Goal: Transaction & Acquisition: Book appointment/travel/reservation

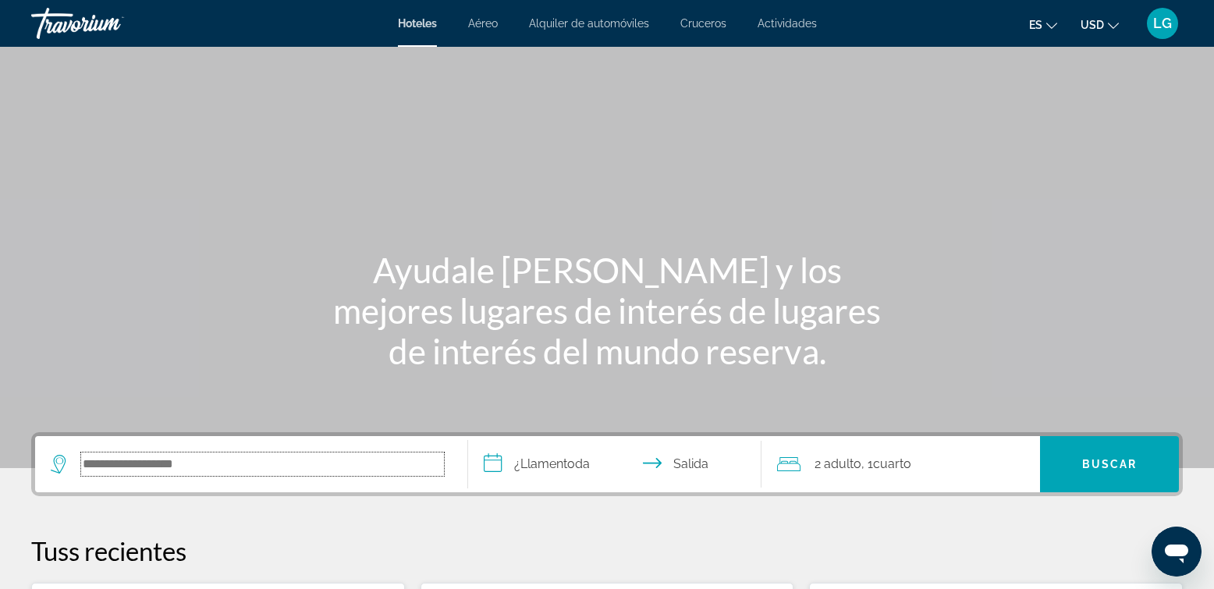
click at [257, 462] on input "Search hotel destination" at bounding box center [262, 463] width 363 height 23
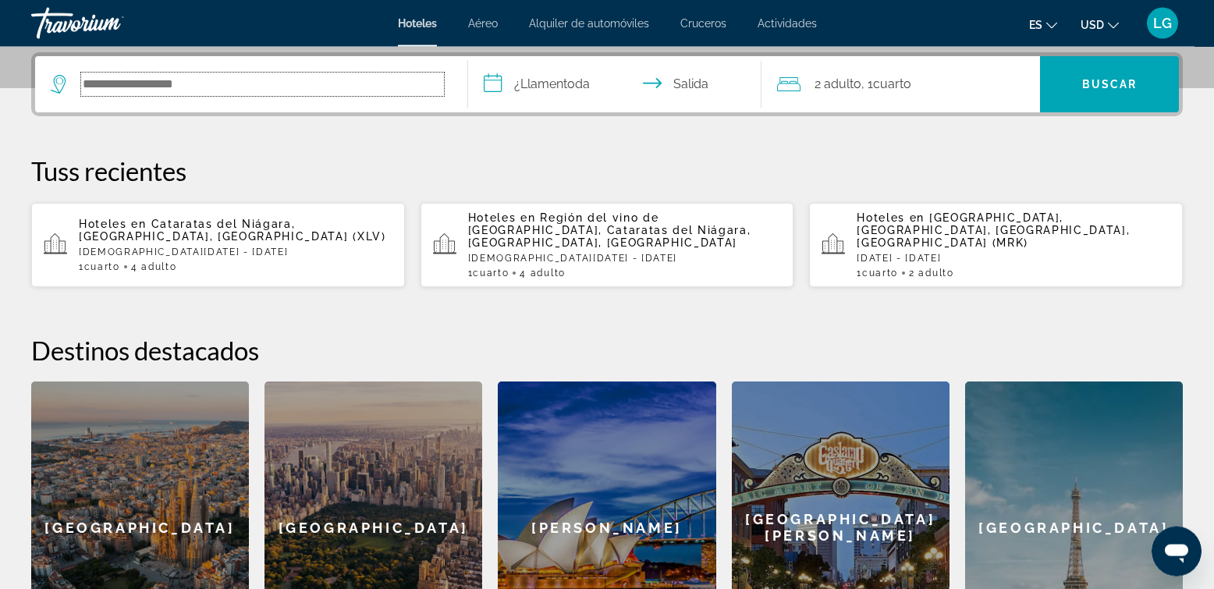
scroll to position [381, 0]
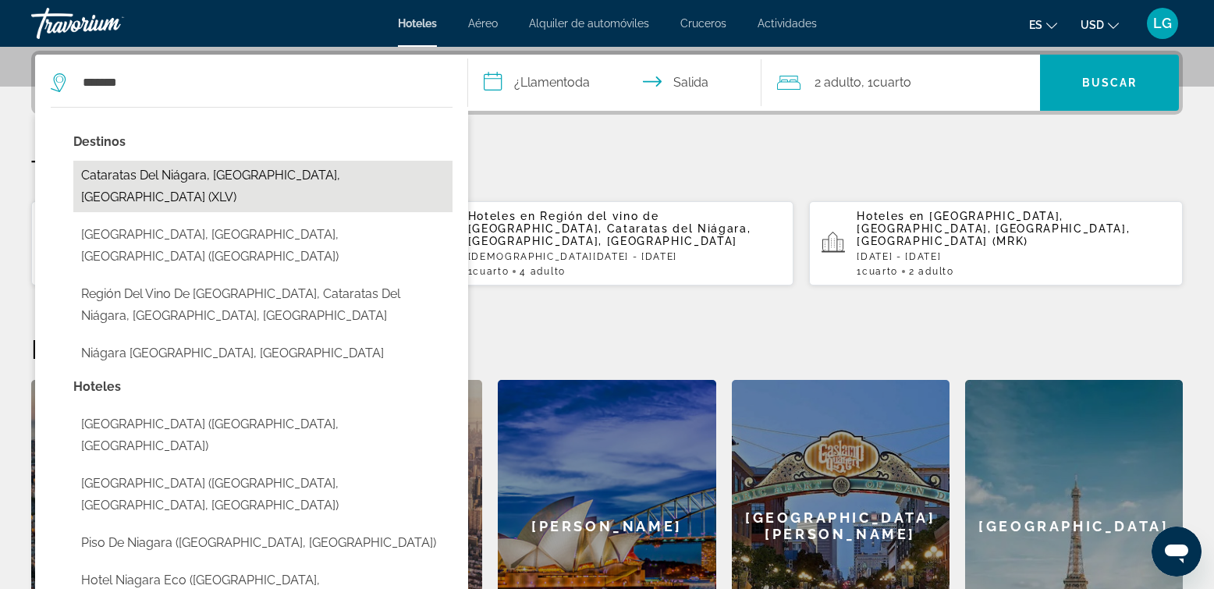
click at [234, 178] on button "Cataratas del Niágara, [GEOGRAPHIC_DATA], [GEOGRAPHIC_DATA] (XLV)" at bounding box center [262, 186] width 379 height 51
type input "**********"
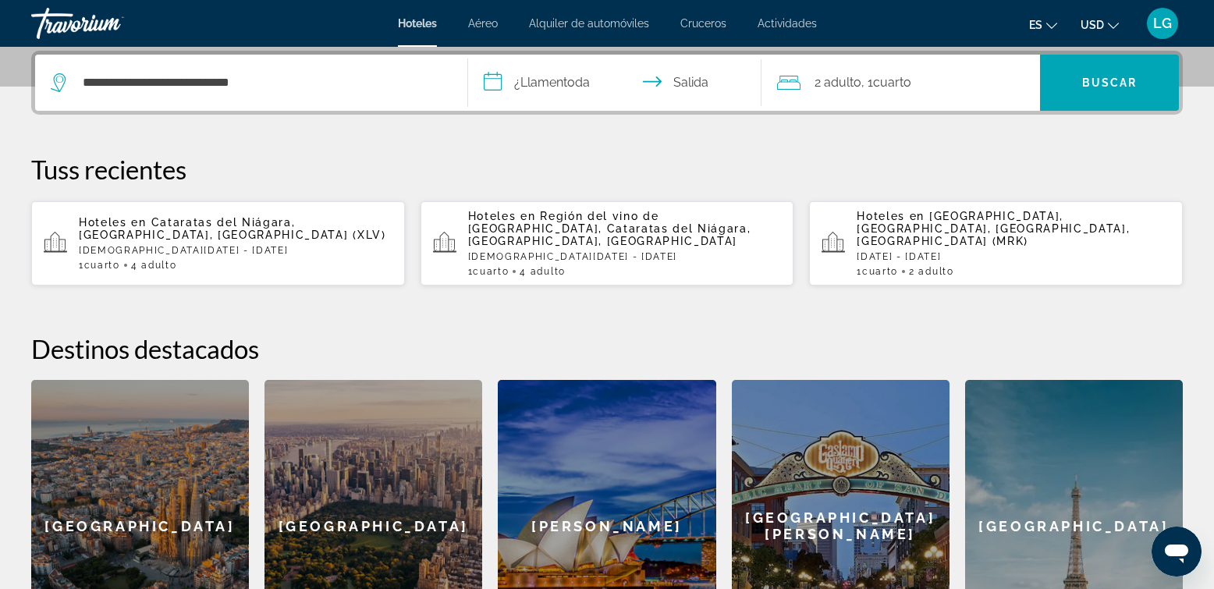
click at [555, 83] on input "**********" at bounding box center [618, 85] width 300 height 61
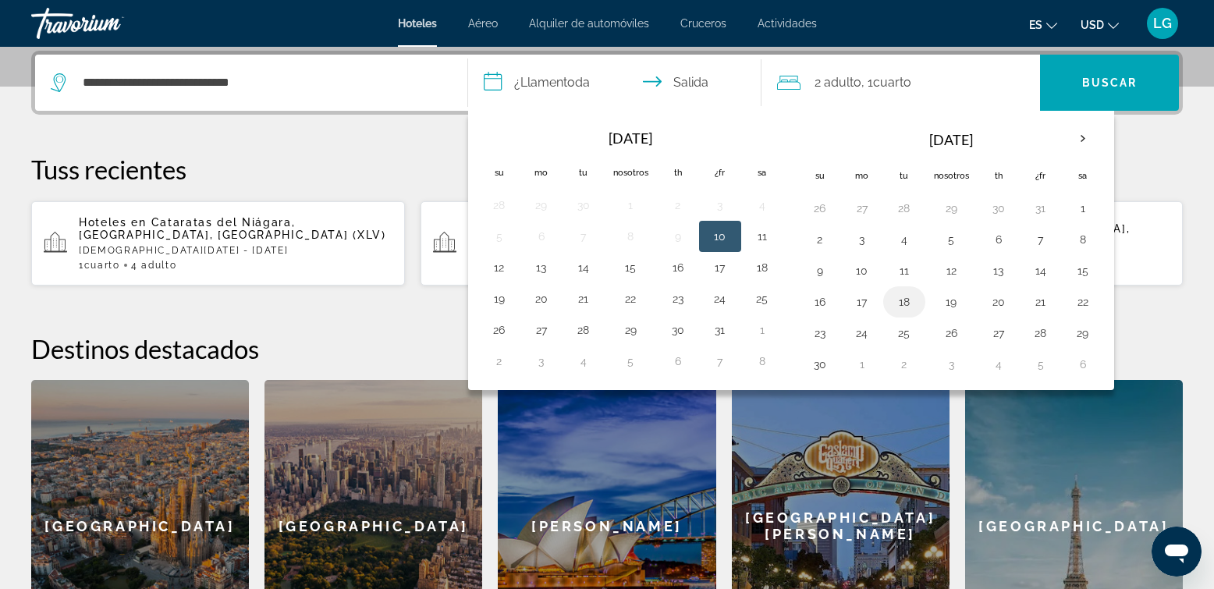
click at [895, 300] on button "18" at bounding box center [904, 302] width 25 height 22
click at [996, 298] on button "20" at bounding box center [998, 302] width 25 height 22
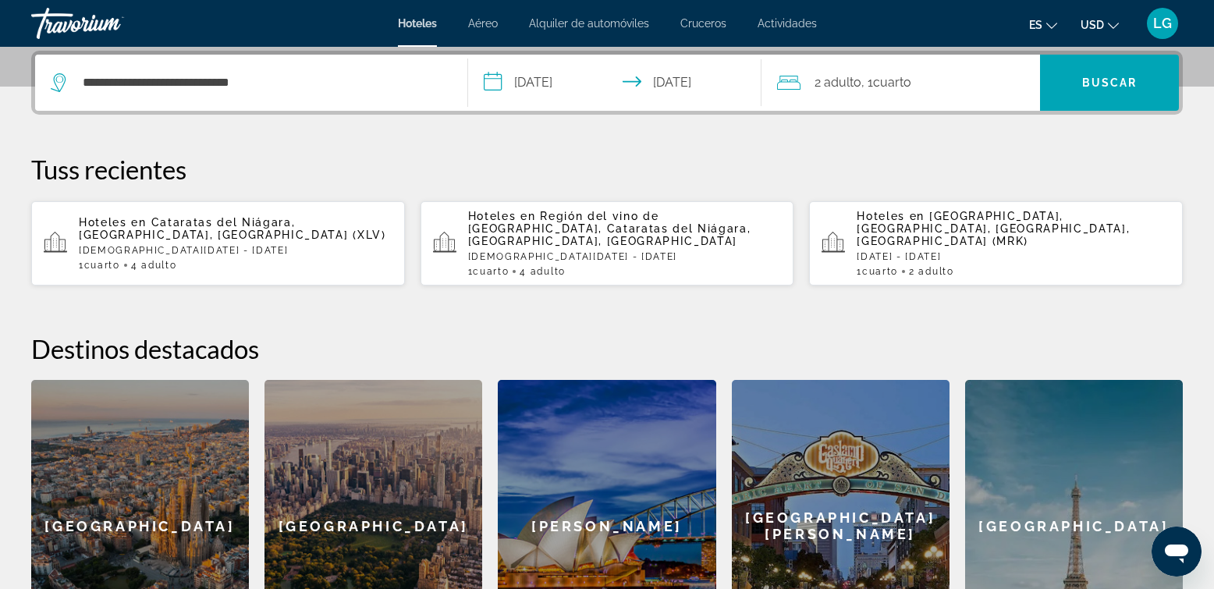
click at [570, 83] on input "**********" at bounding box center [618, 85] width 300 height 61
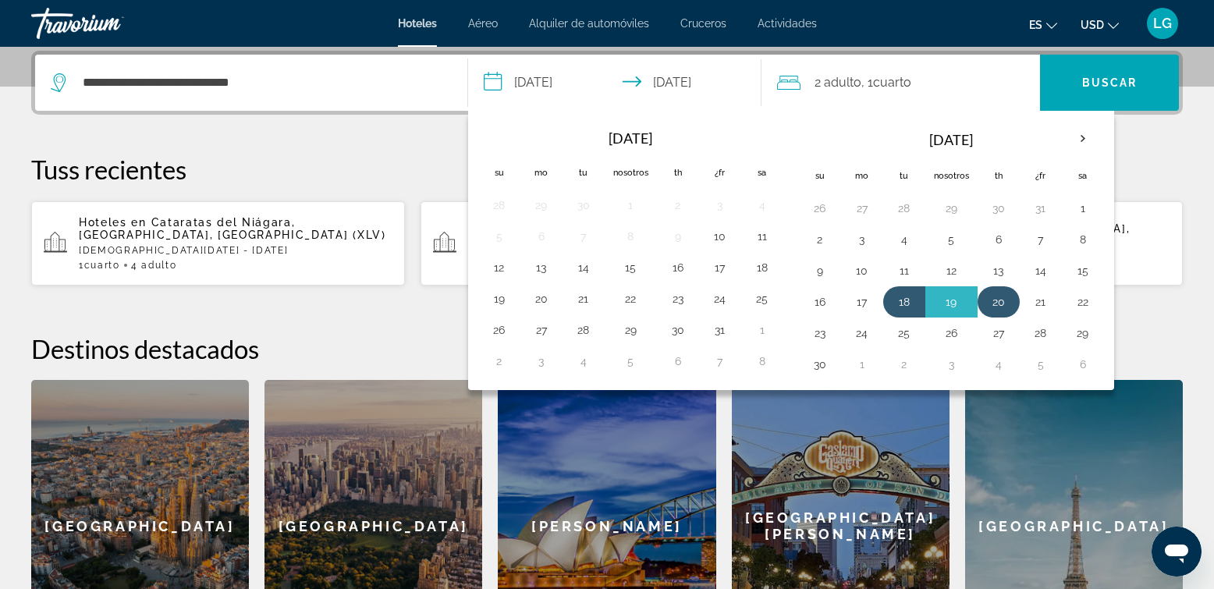
click at [1005, 303] on button "20" at bounding box center [998, 302] width 25 height 22
click at [1089, 303] on button "22" at bounding box center [1082, 302] width 25 height 22
type input "**********"
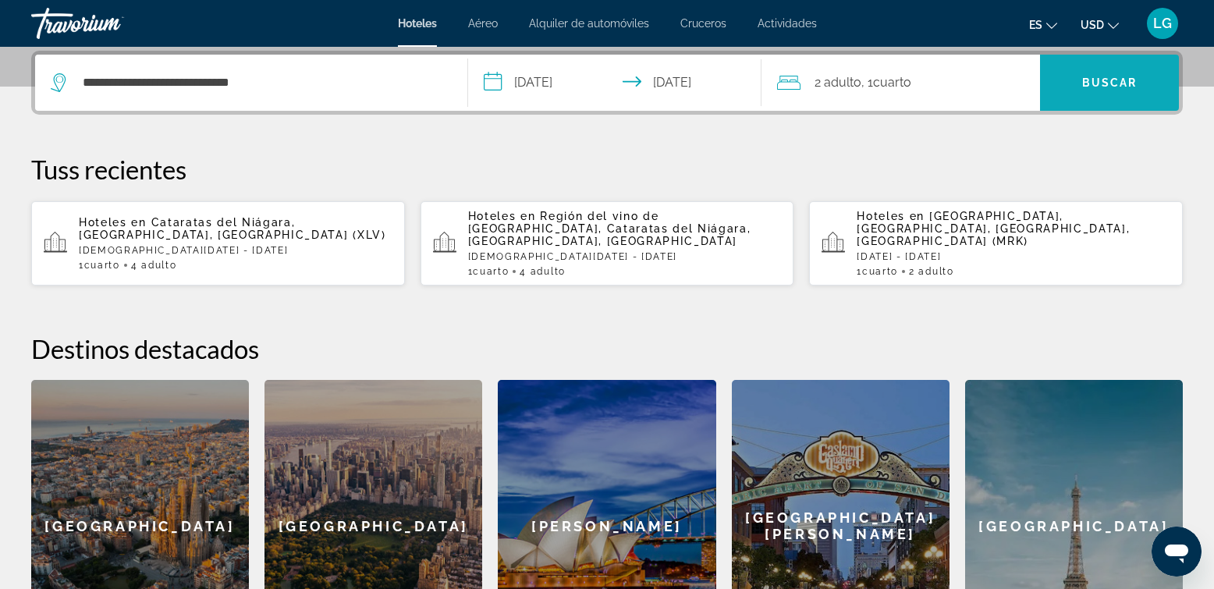
click at [1116, 79] on span "Buscar" at bounding box center [1109, 82] width 55 height 12
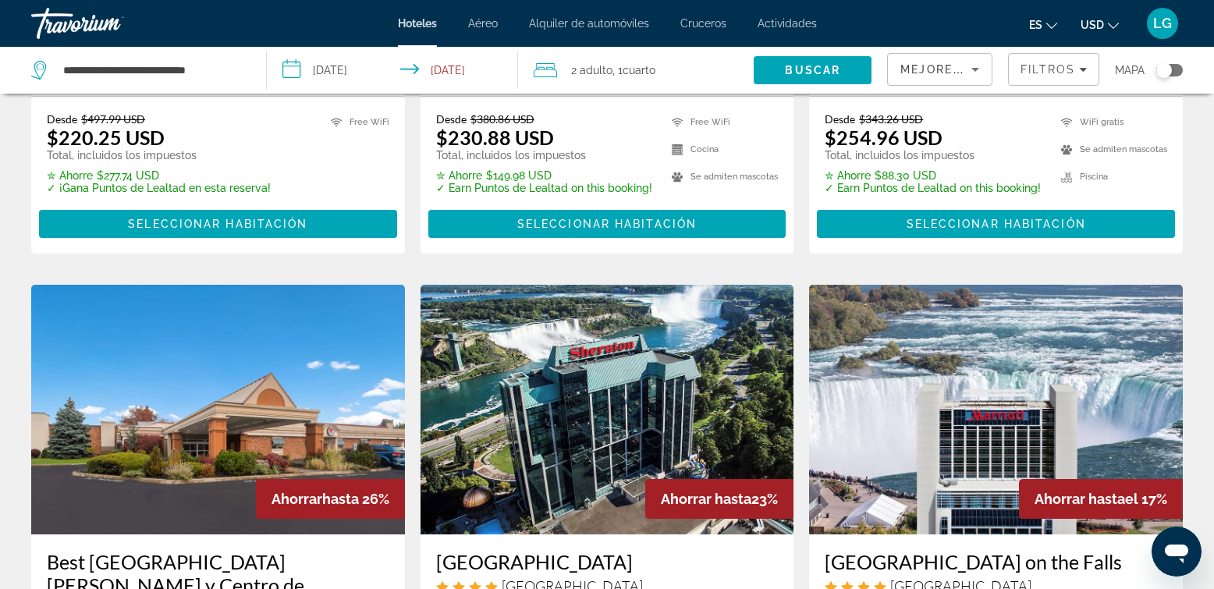
scroll to position [546, 0]
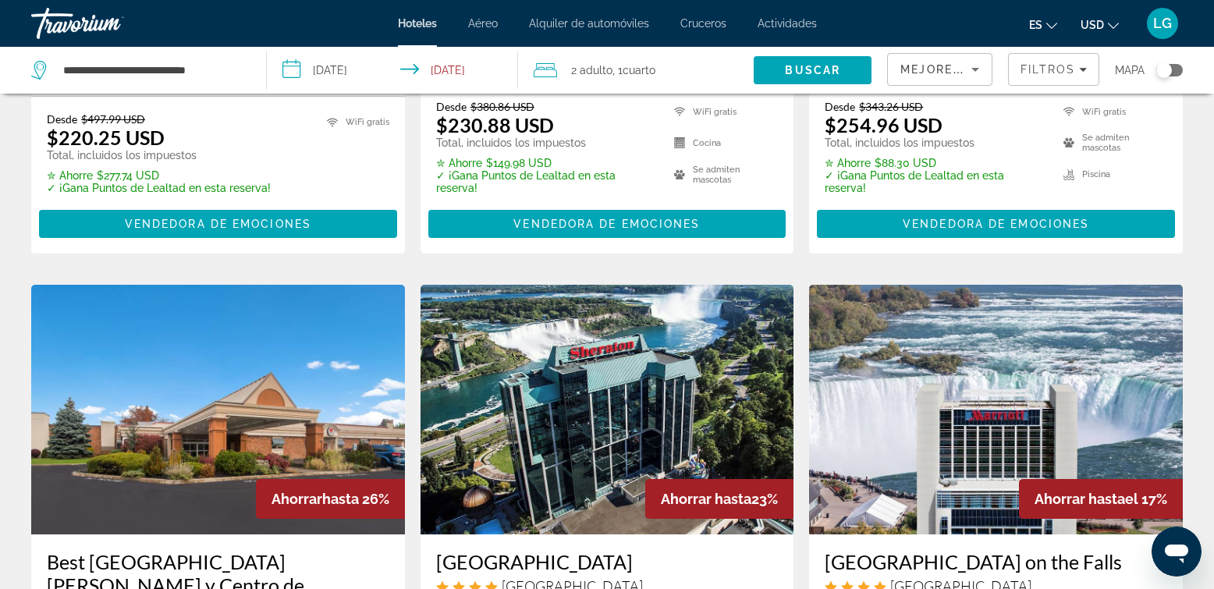
click at [1009, 317] on img "Contenido principal" at bounding box center [996, 410] width 374 height 250
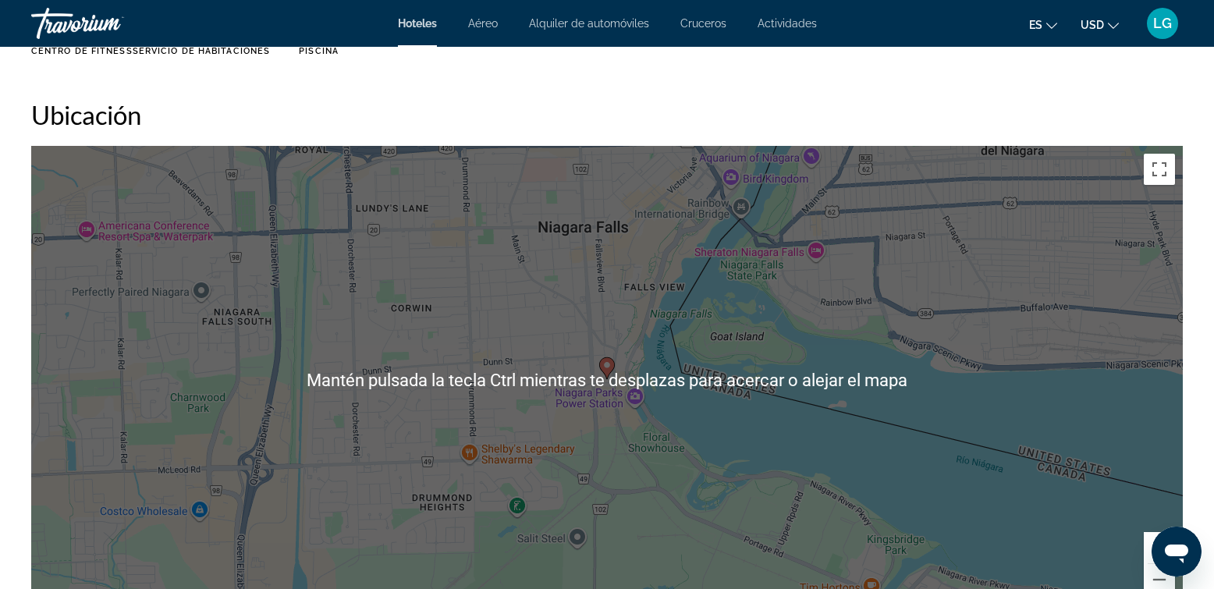
scroll to position [1512, 0]
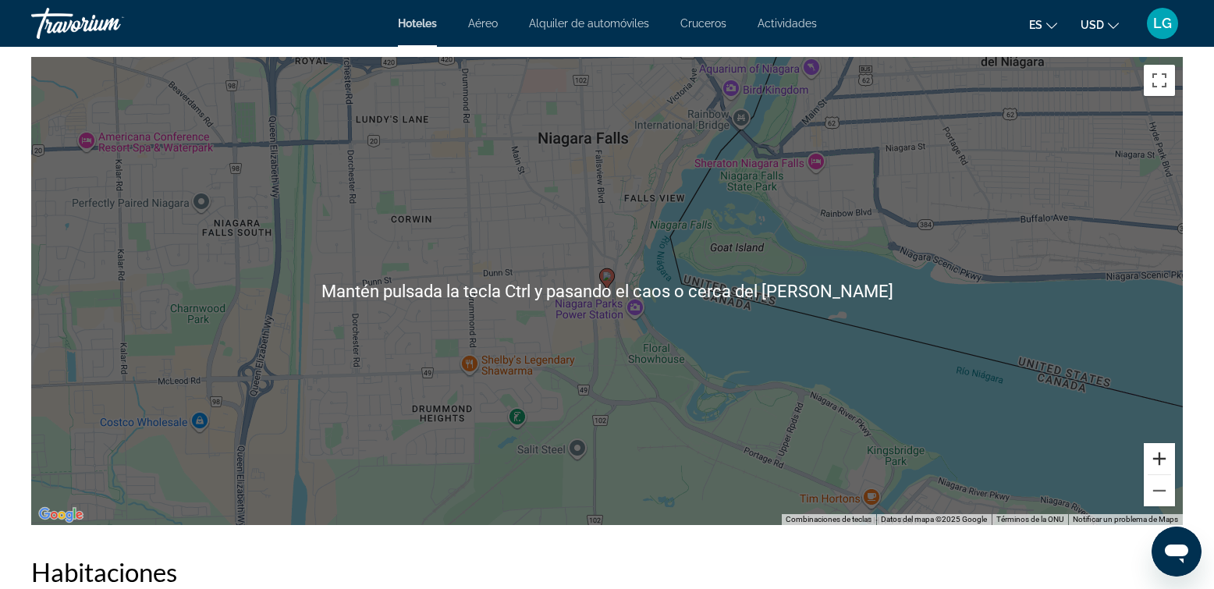
click at [1158, 459] on button "Ampliar" at bounding box center [1159, 458] width 31 height 31
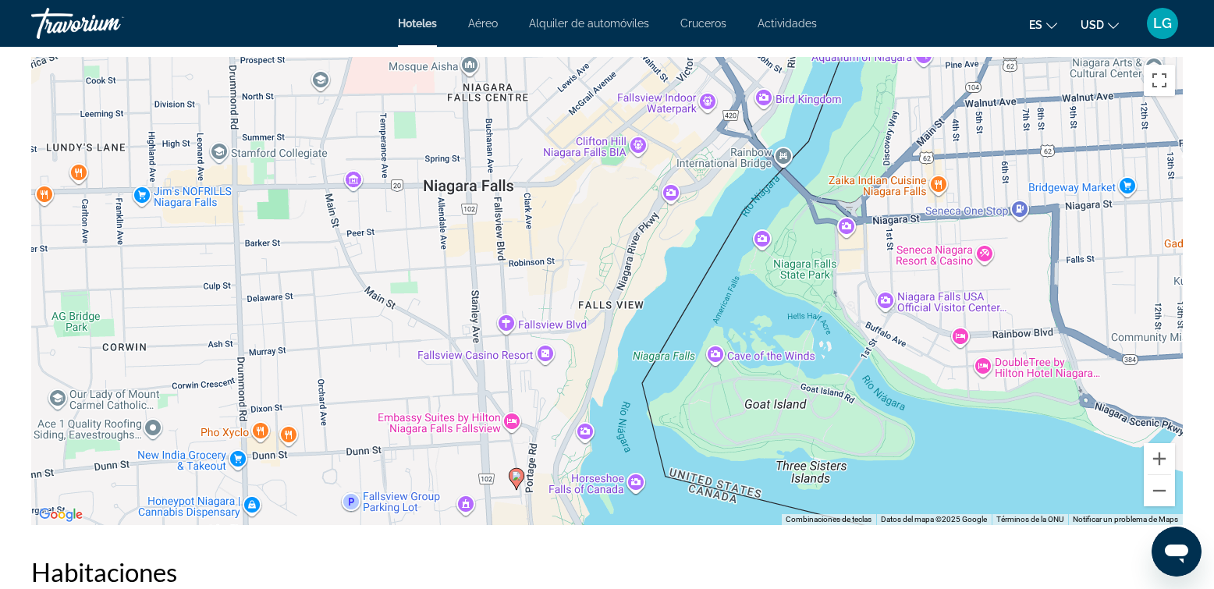
drag, startPoint x: 1043, startPoint y: 250, endPoint x: 952, endPoint y: 452, distance: 221.0
click at [952, 452] on div "Para activar la función de arrastre con el teclado, pulsa Alt + Intro. Cuando h…" at bounding box center [606, 291] width 1151 height 468
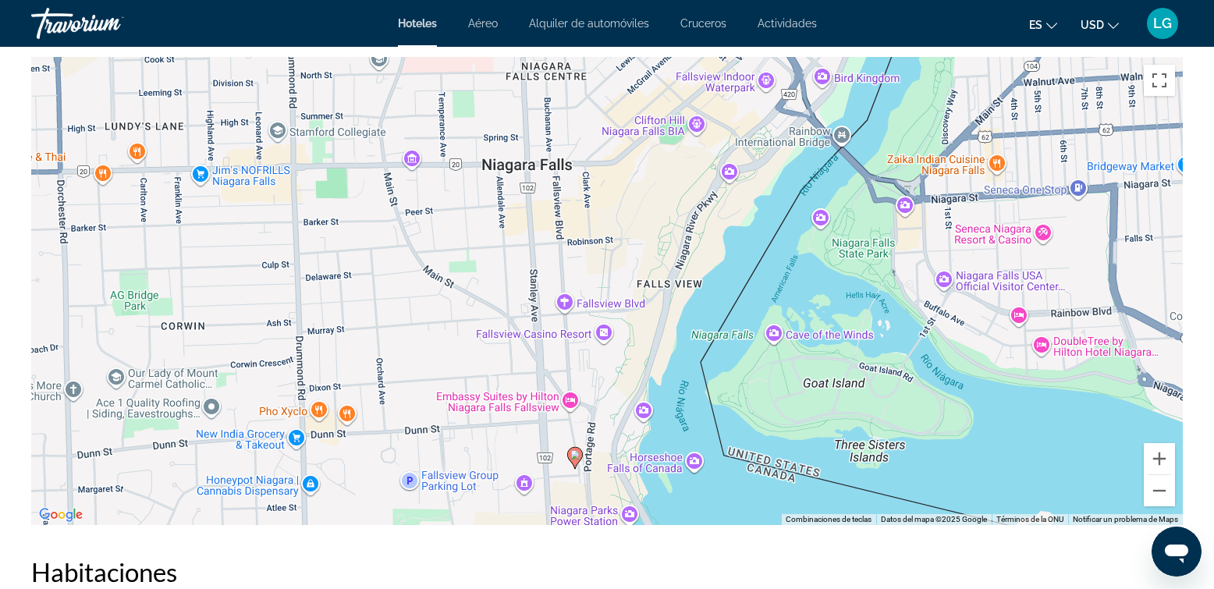
drag, startPoint x: 956, startPoint y: 274, endPoint x: 1021, endPoint y: 250, distance: 69.8
click at [1021, 250] on div "Para activar la función de arrastre con el teclado, pulsa Alt + Intro. Cuando h…" at bounding box center [606, 291] width 1151 height 468
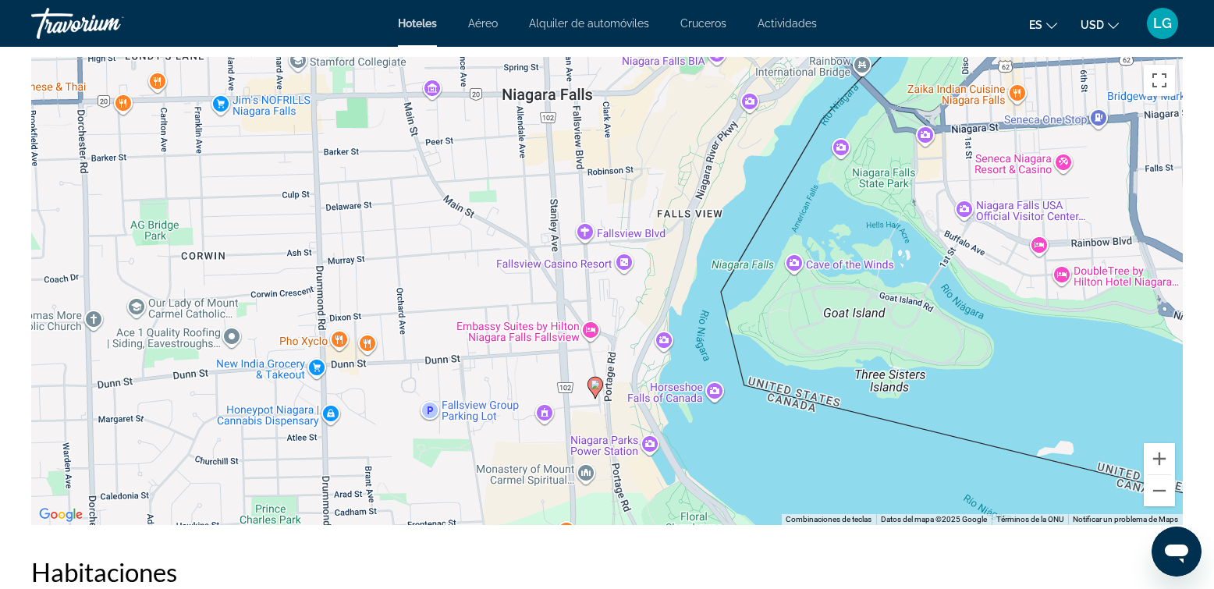
drag, startPoint x: 931, startPoint y: 433, endPoint x: 943, endPoint y: 367, distance: 66.6
click at [943, 367] on div "Para activar la función de arrastre con el teclado, pulsa Alt + Intro. Cuando h…" at bounding box center [606, 291] width 1151 height 468
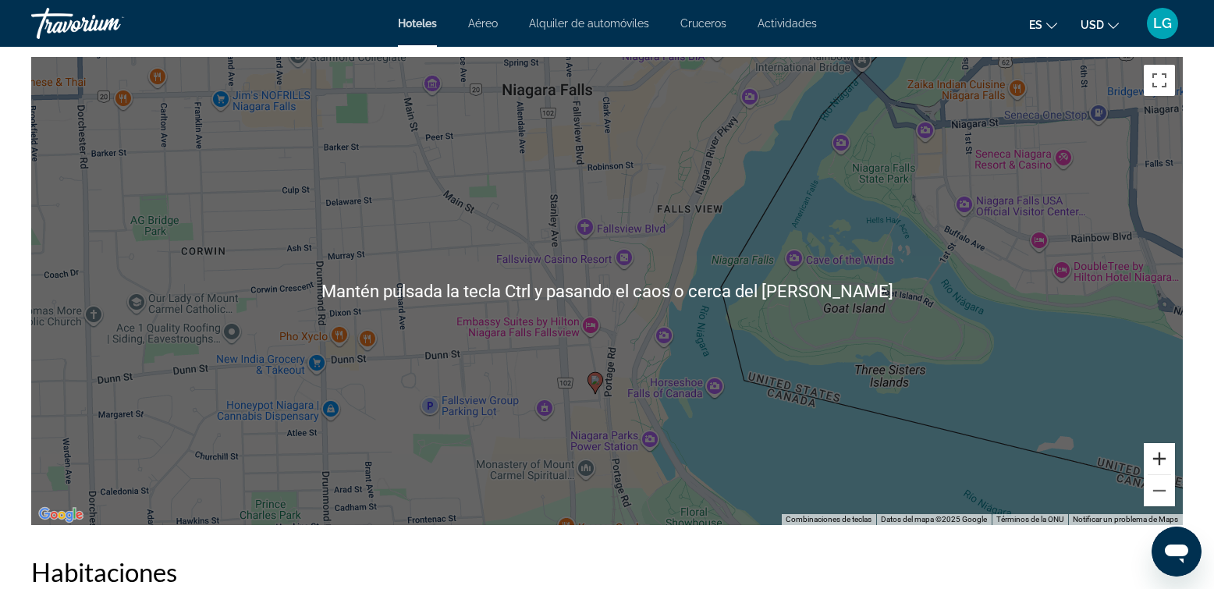
click at [1158, 462] on button "Ampliar" at bounding box center [1159, 458] width 31 height 31
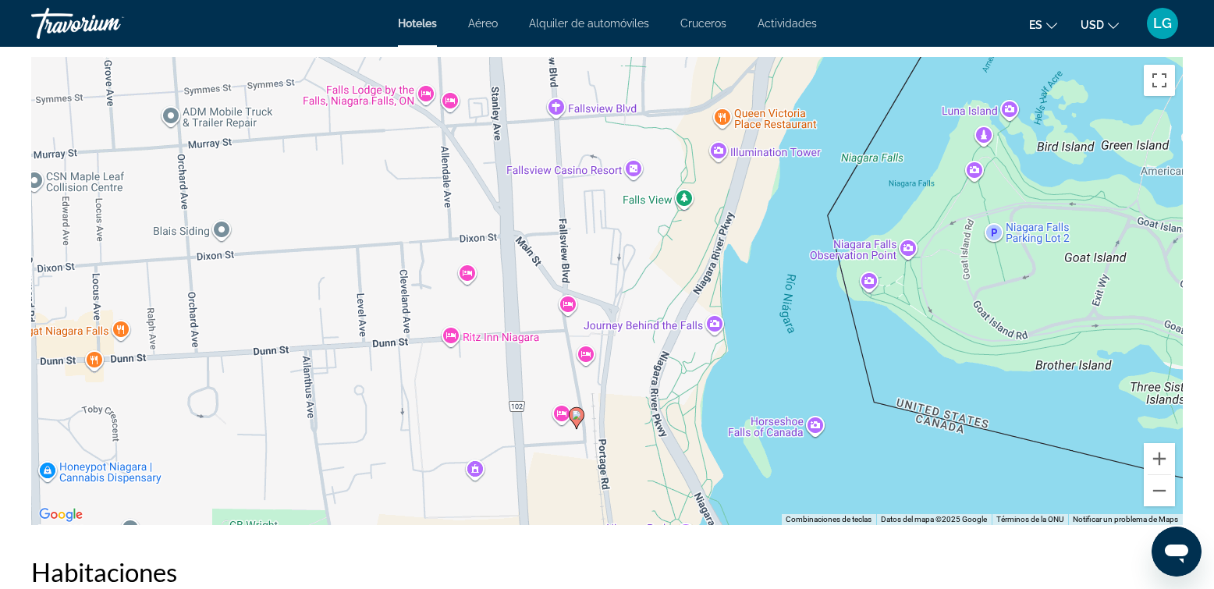
drag, startPoint x: 813, startPoint y: 402, endPoint x: 806, endPoint y: 334, distance: 68.2
click at [806, 334] on div "Para activar la función de arrastre con el teclado, pulsa Alt + Intro. Cuando h…" at bounding box center [606, 291] width 1151 height 468
click at [587, 354] on div "Para activar la función de arrastre con el teclado, pulsa Alt + Intro. Cuando h…" at bounding box center [606, 291] width 1151 height 468
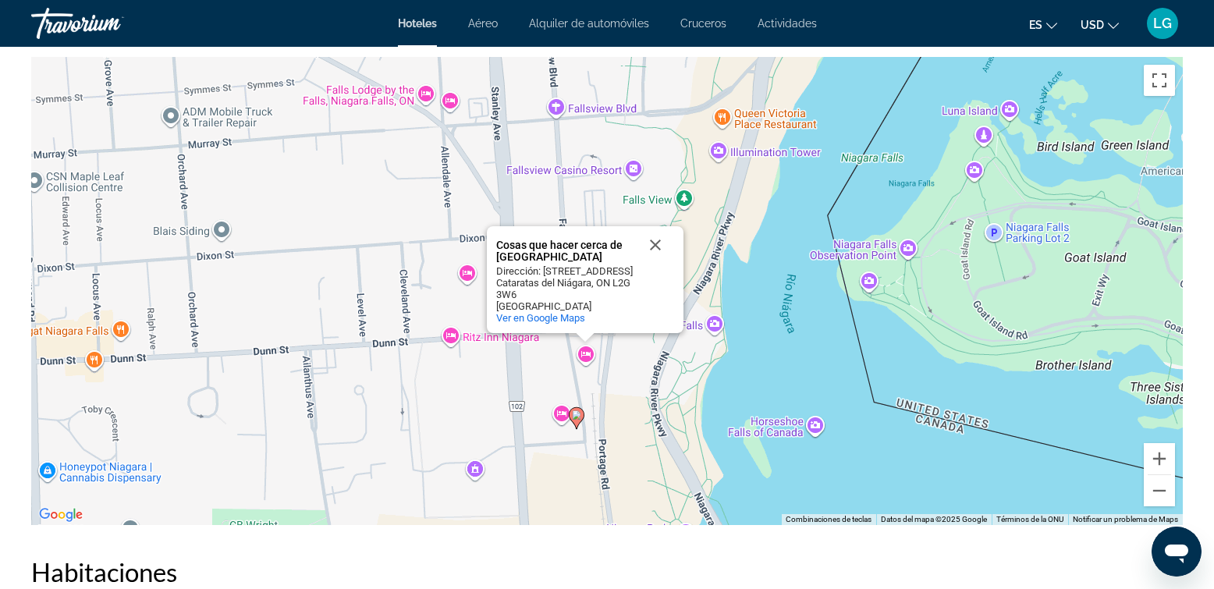
click at [566, 415] on div "Para activar la función de arrastre con el teclado, pulsa Alt + Intro. Cuando h…" at bounding box center [606, 291] width 1151 height 468
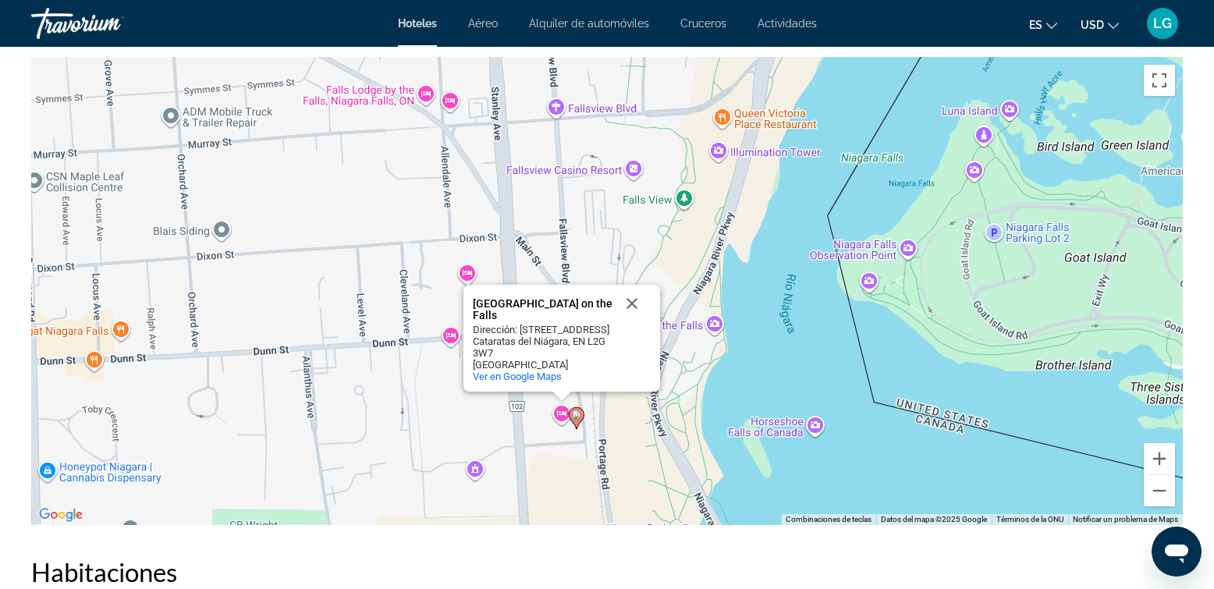
click at [619, 410] on div "Para activar la función de arrastre con el teclado, pulsa Alt + Intro. Cuando h…" at bounding box center [606, 291] width 1151 height 468
click at [683, 271] on div "Para activar la función de arrastre con el teclado, pulsa Alt + Intro. Cuando h…" at bounding box center [606, 291] width 1151 height 468
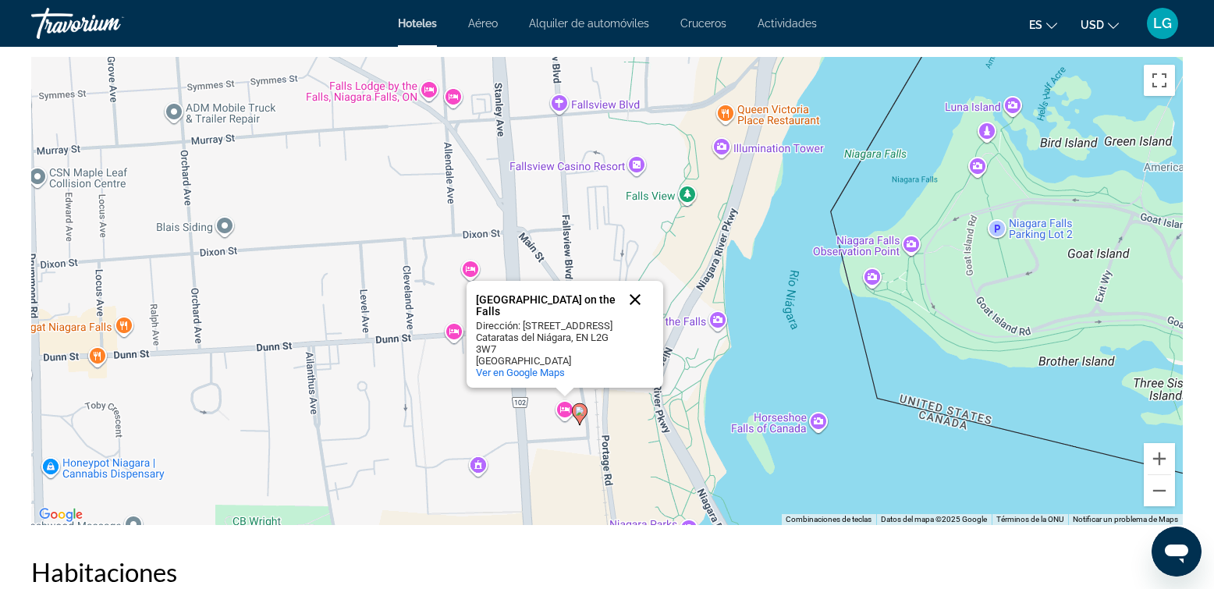
click at [637, 296] on button "Cerrar" at bounding box center [634, 299] width 37 height 37
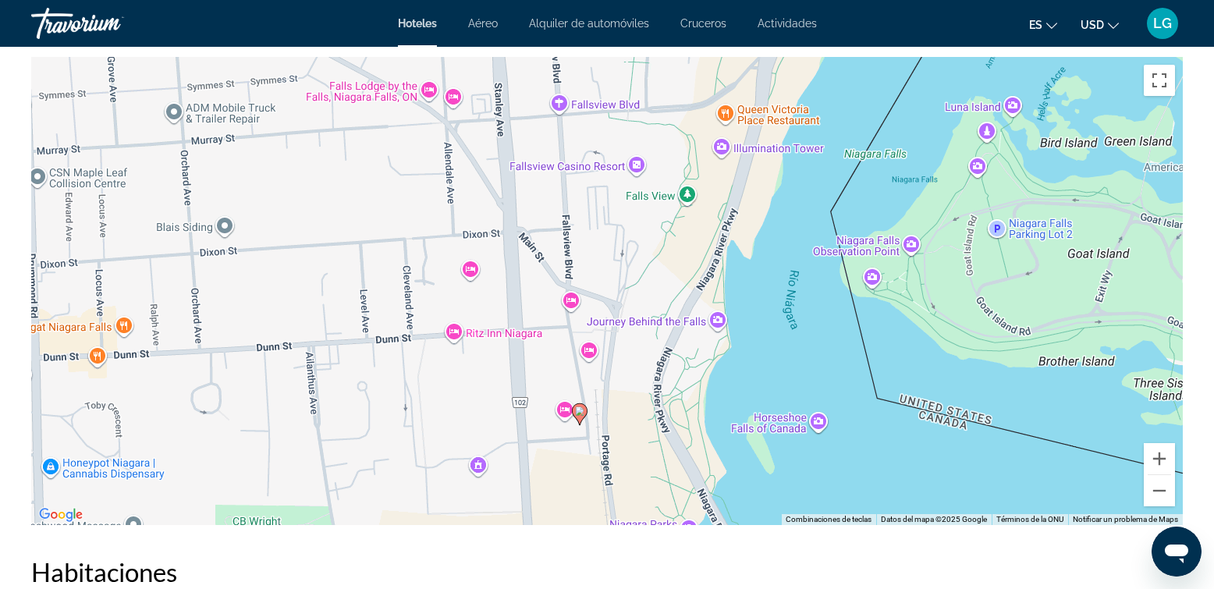
click at [591, 351] on div "Para activar la función de arrastre con el teclado, pulsa Alt + Intro. Cuando h…" at bounding box center [606, 291] width 1151 height 468
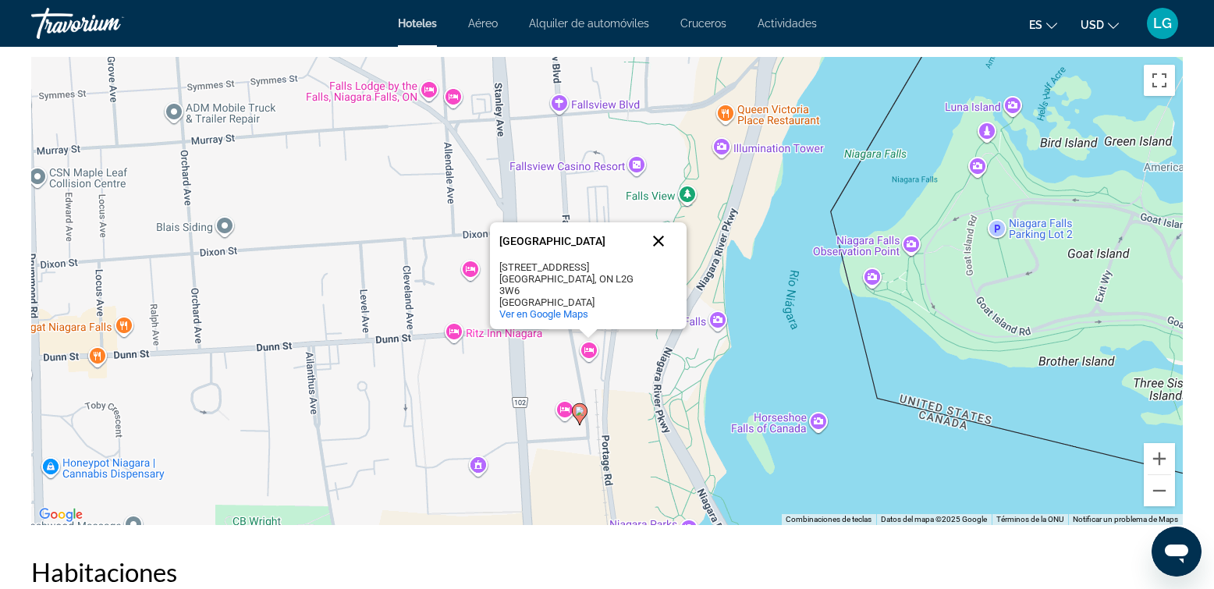
click at [659, 250] on button "Cerrar" at bounding box center [658, 240] width 37 height 37
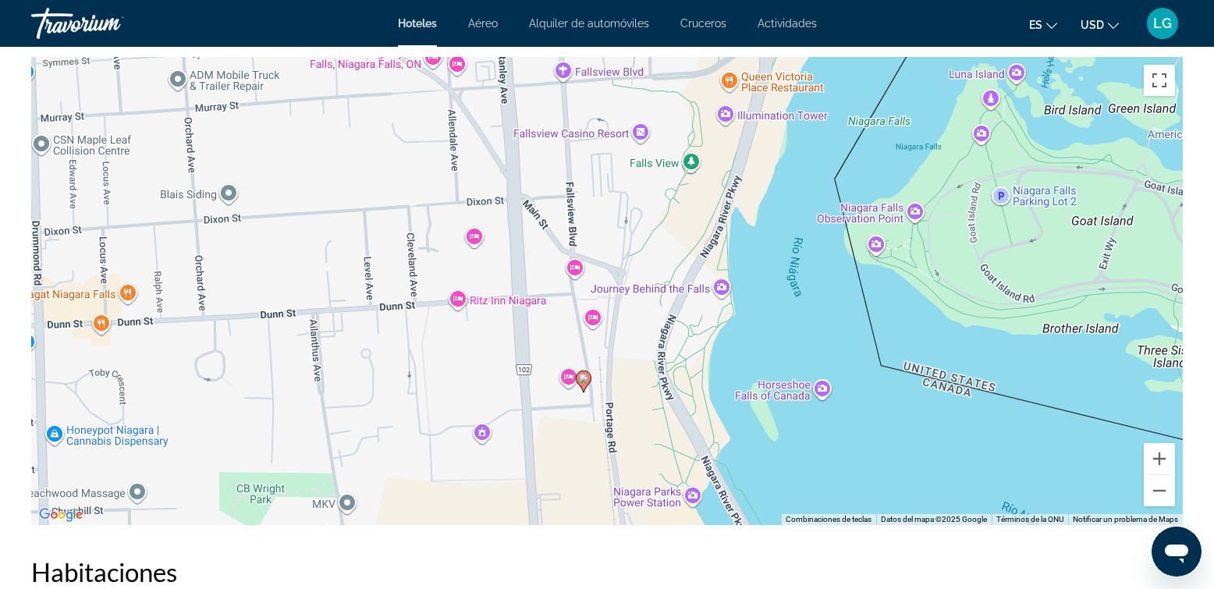
drag, startPoint x: 683, startPoint y: 404, endPoint x: 684, endPoint y: 356, distance: 48.4
click at [686, 369] on div "Para activar la función de arrastre con el teclado, pulsa Alt + Intro. Cuando h…" at bounding box center [606, 291] width 1151 height 468
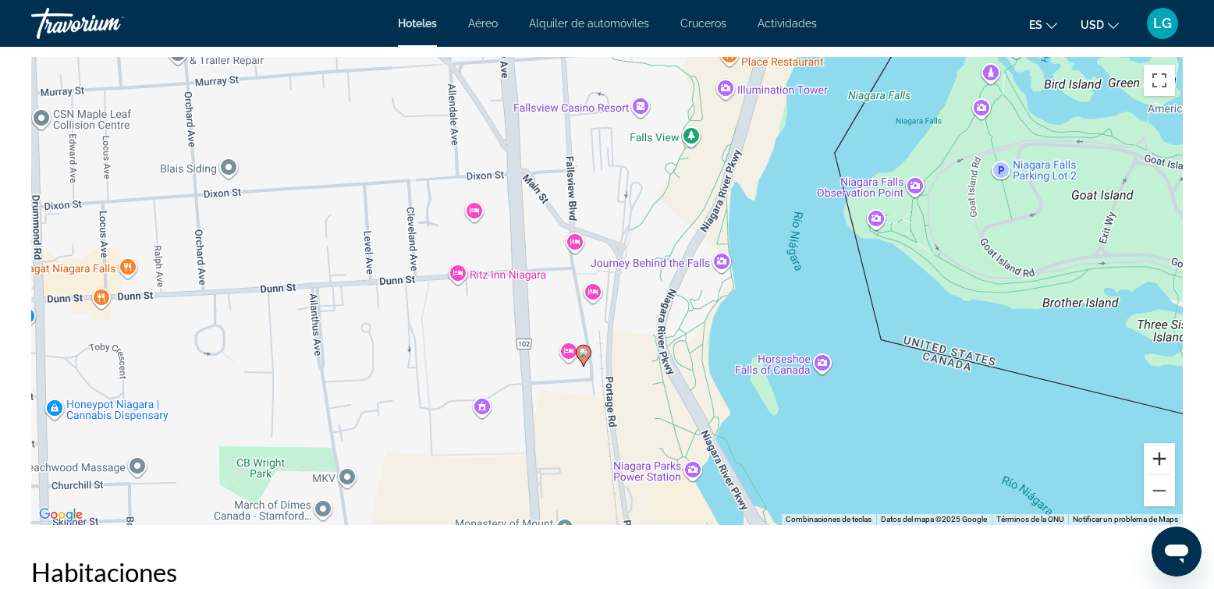
click at [1162, 458] on button "Ampliar" at bounding box center [1159, 458] width 31 height 31
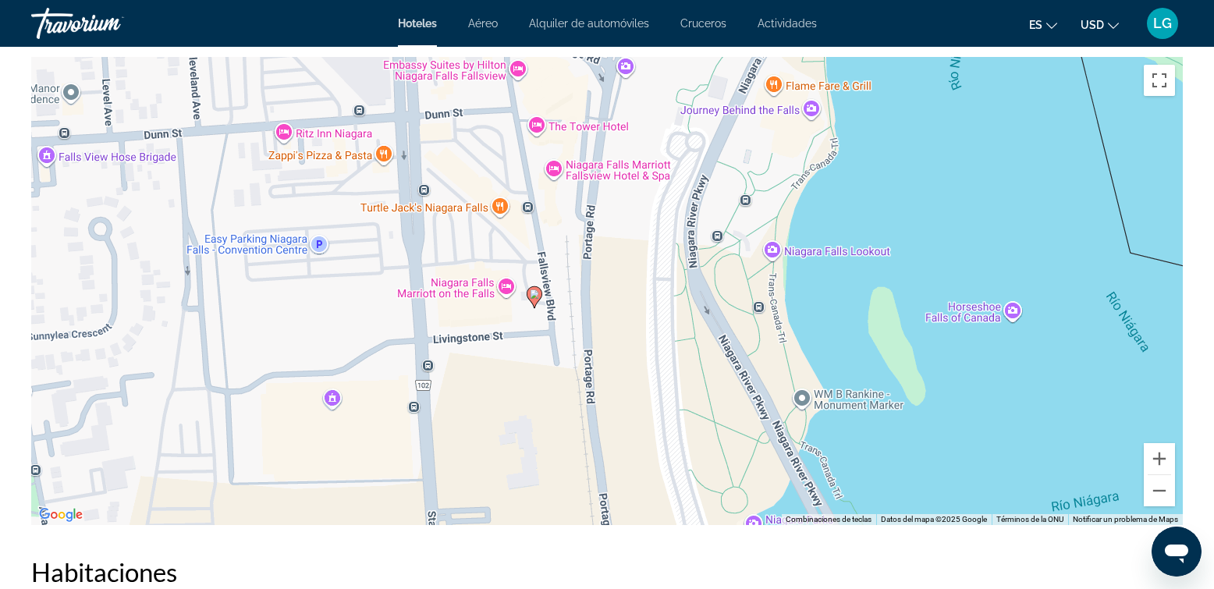
drag, startPoint x: 769, startPoint y: 429, endPoint x: 741, endPoint y: 283, distance: 148.6
click at [741, 283] on div "Para activar la función de arrastre con el teclado, pulsa Alt + Intro. Cuando h…" at bounding box center [606, 291] width 1151 height 468
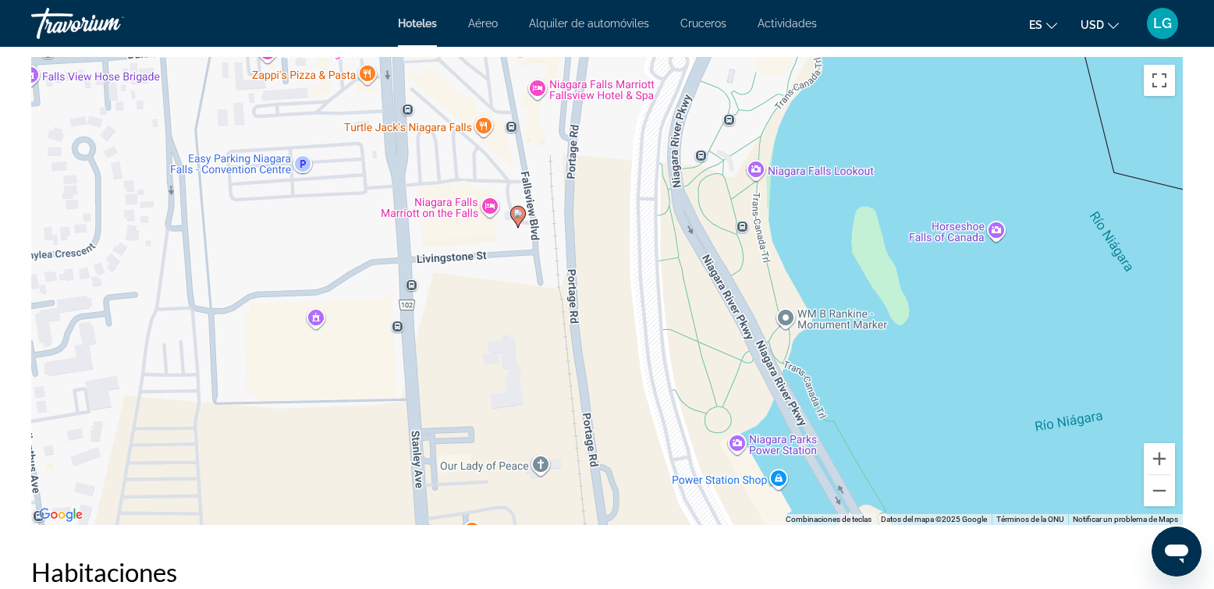
drag, startPoint x: 737, startPoint y: 408, endPoint x: 724, endPoint y: 336, distance: 73.0
click at [724, 336] on div "Para activar la función de arrastre con el teclado, pulsa Alt + Intro. Cuando h…" at bounding box center [606, 291] width 1151 height 468
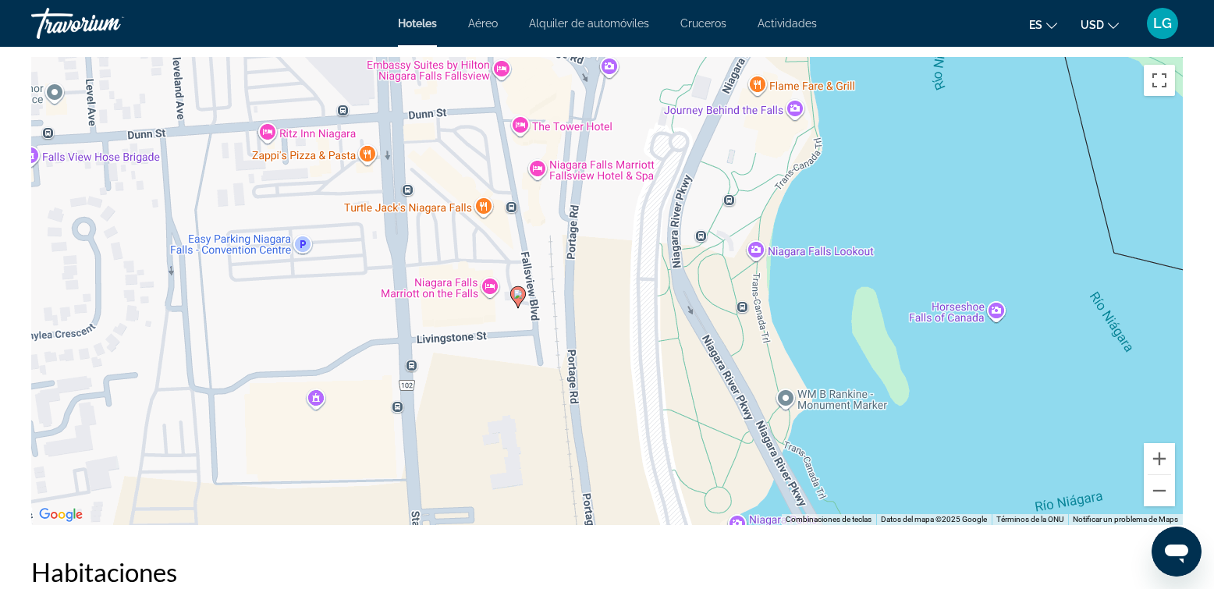
drag, startPoint x: 701, startPoint y: 314, endPoint x: 701, endPoint y: 396, distance: 82.7
click at [701, 396] on div "Para activar la función de arrastre con el teclado, pulsa Alt + Intro. Cuando h…" at bounding box center [606, 291] width 1151 height 468
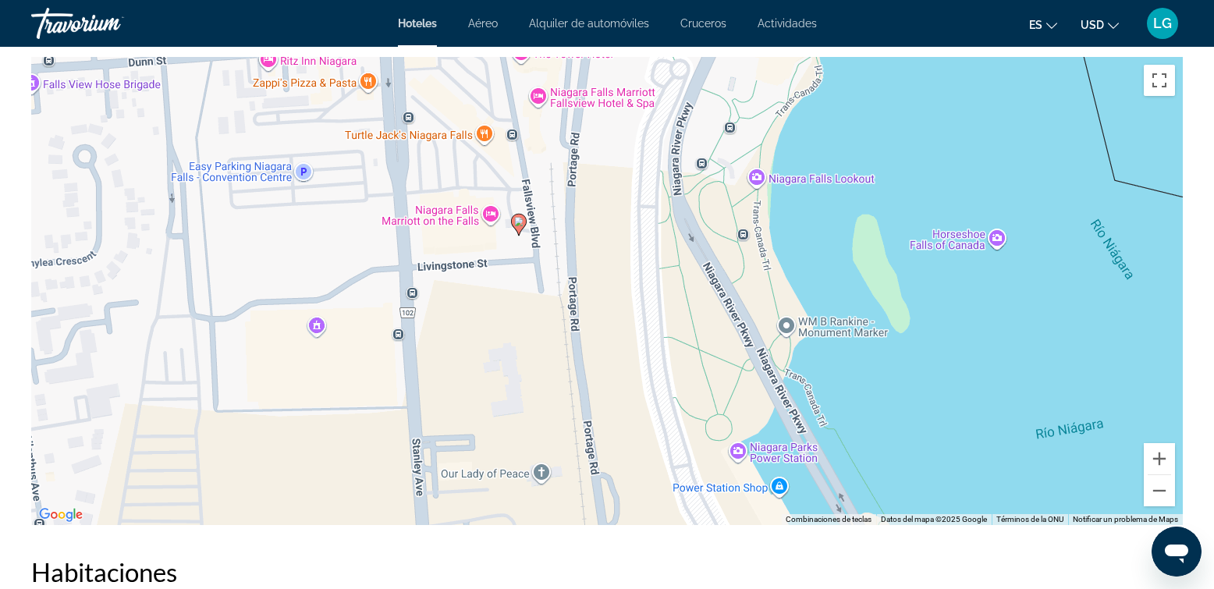
drag, startPoint x: 704, startPoint y: 418, endPoint x: 704, endPoint y: 307, distance: 111.6
click at [704, 307] on div "Para activar la función de arrastre con el teclado, pulsa Alt + Intro. Cuando h…" at bounding box center [606, 291] width 1151 height 468
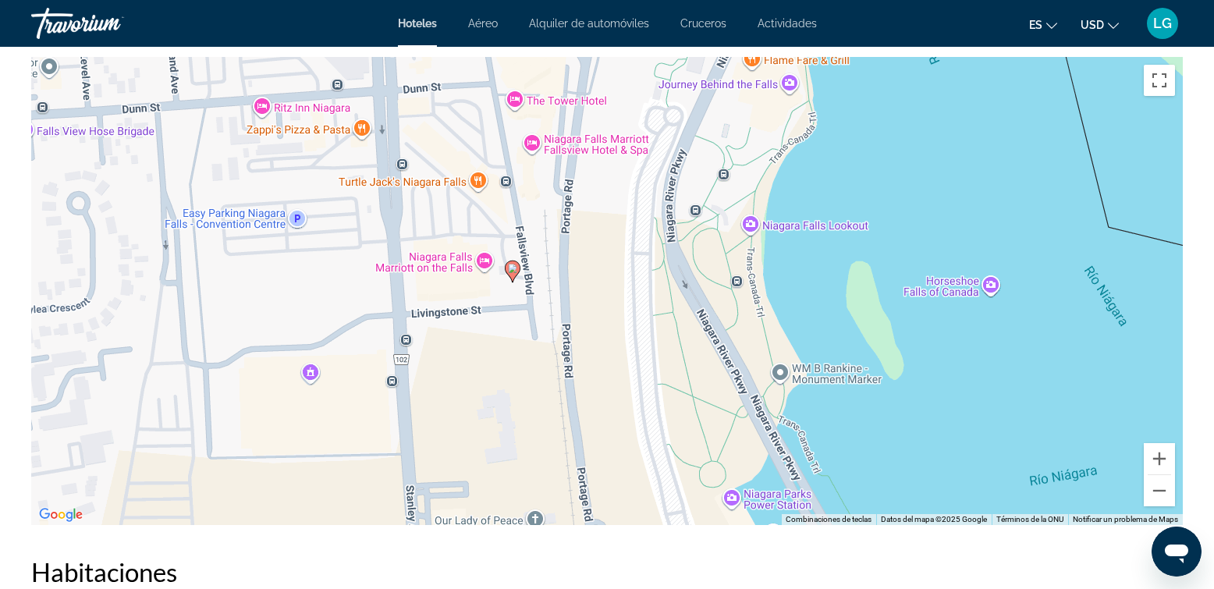
drag, startPoint x: 697, startPoint y: 390, endPoint x: 690, endPoint y: 476, distance: 86.0
click at [690, 476] on div "Para activar la función de arrastre con el teclado, pulsa Alt + Intro. Cuando h…" at bounding box center [606, 291] width 1151 height 468
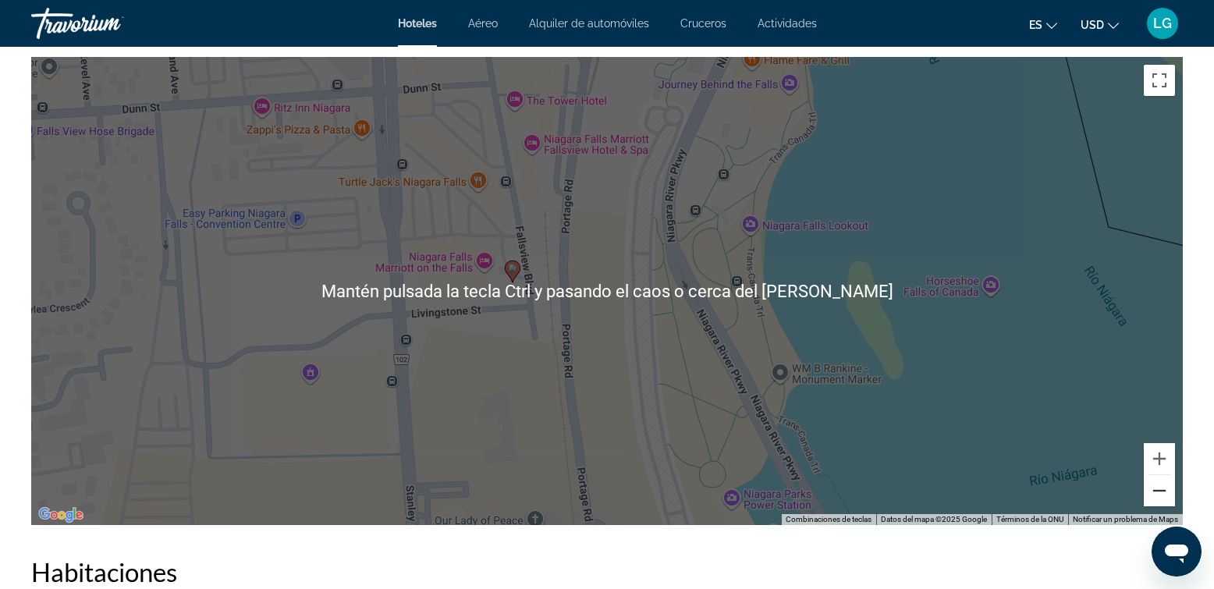
click at [1158, 496] on button "Reducir" at bounding box center [1159, 490] width 31 height 31
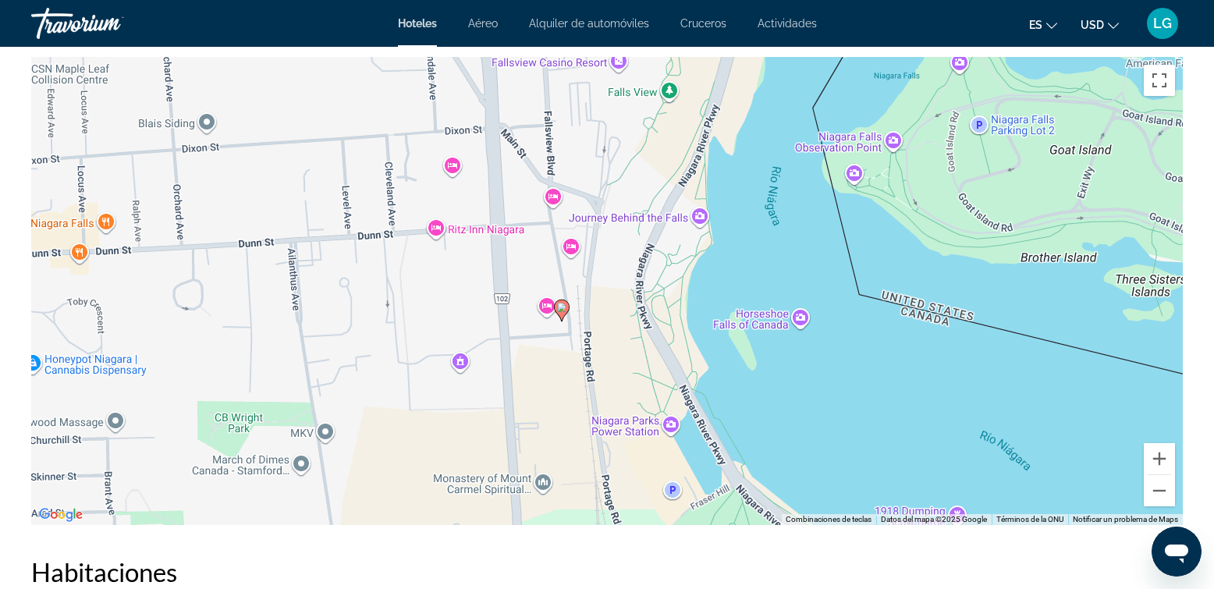
drag, startPoint x: 683, startPoint y: 353, endPoint x: 686, endPoint y: 403, distance: 50.0
click at [686, 403] on div "Para activar la función de arrastre con el teclado, pulsa Alt + Intro. Cuando h…" at bounding box center [606, 291] width 1151 height 468
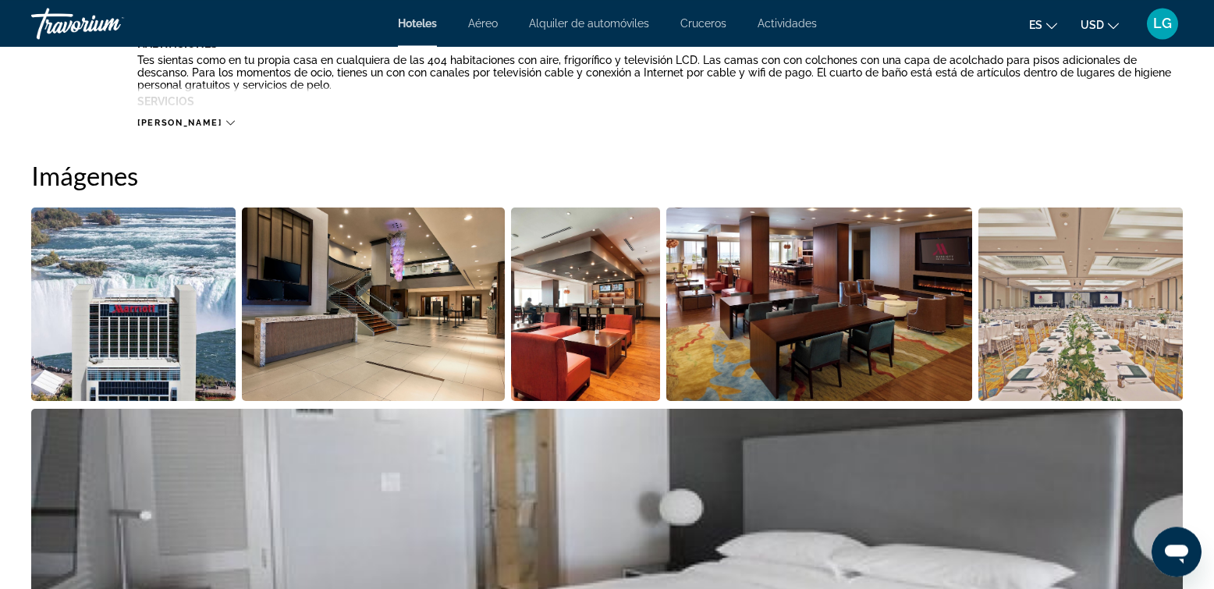
scroll to position [534, 0]
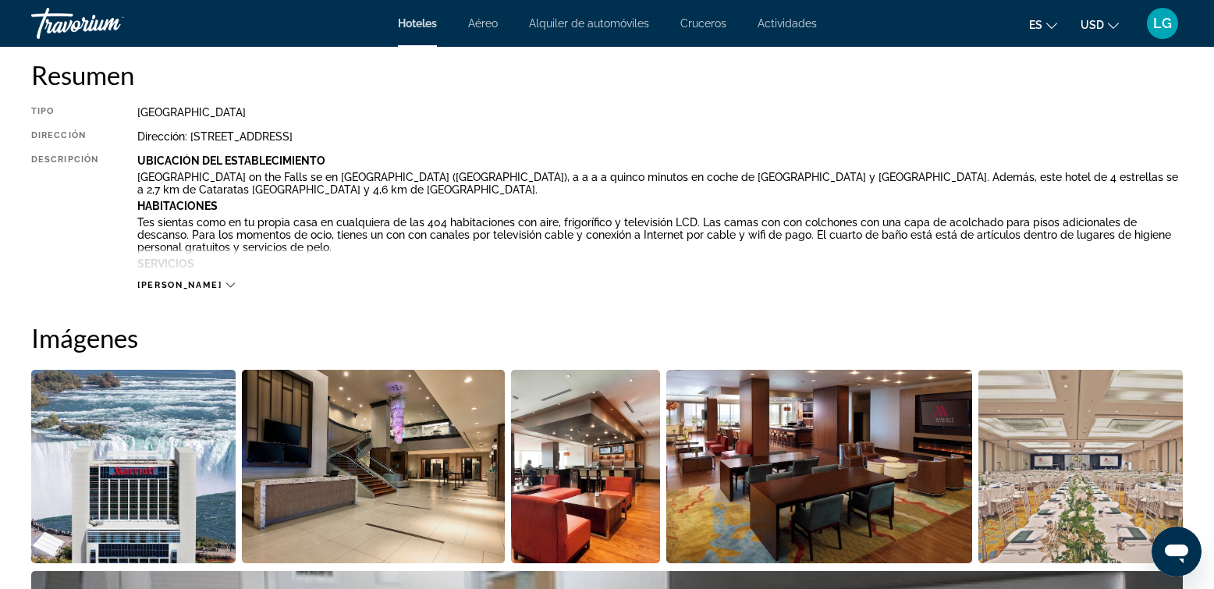
click at [186, 417] on img "Abrir el control deslizante de imagen a pantalla completa" at bounding box center [133, 466] width 204 height 193
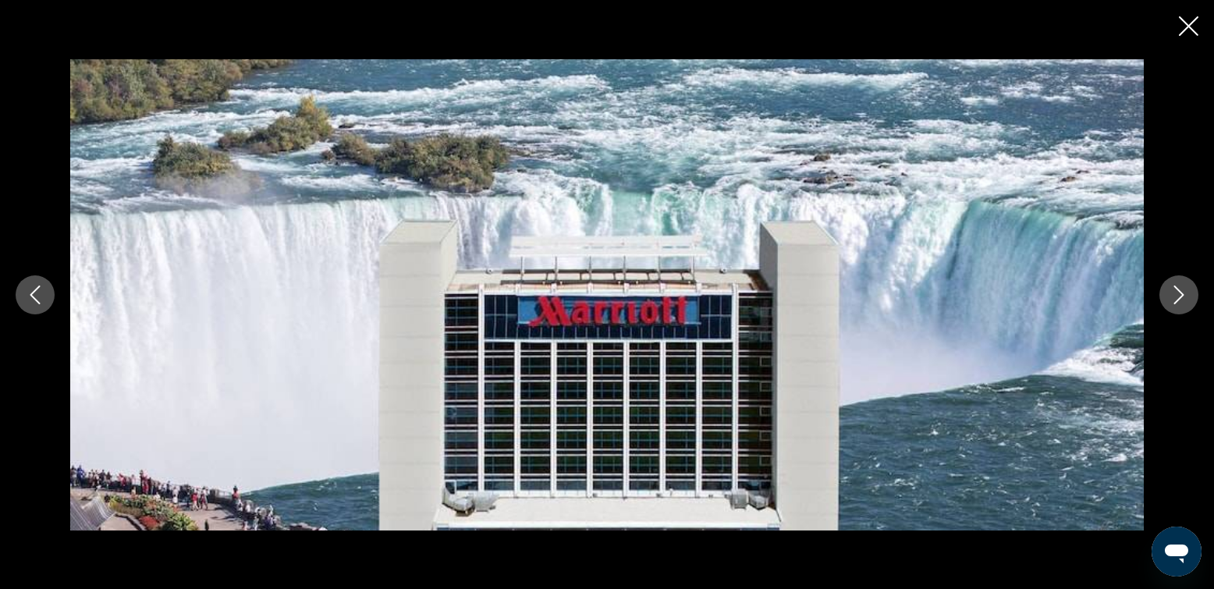
scroll to position [1334, 0]
click at [1191, 23] on icon "Cerrar presentación de diapositivas" at bounding box center [1189, 26] width 20 height 20
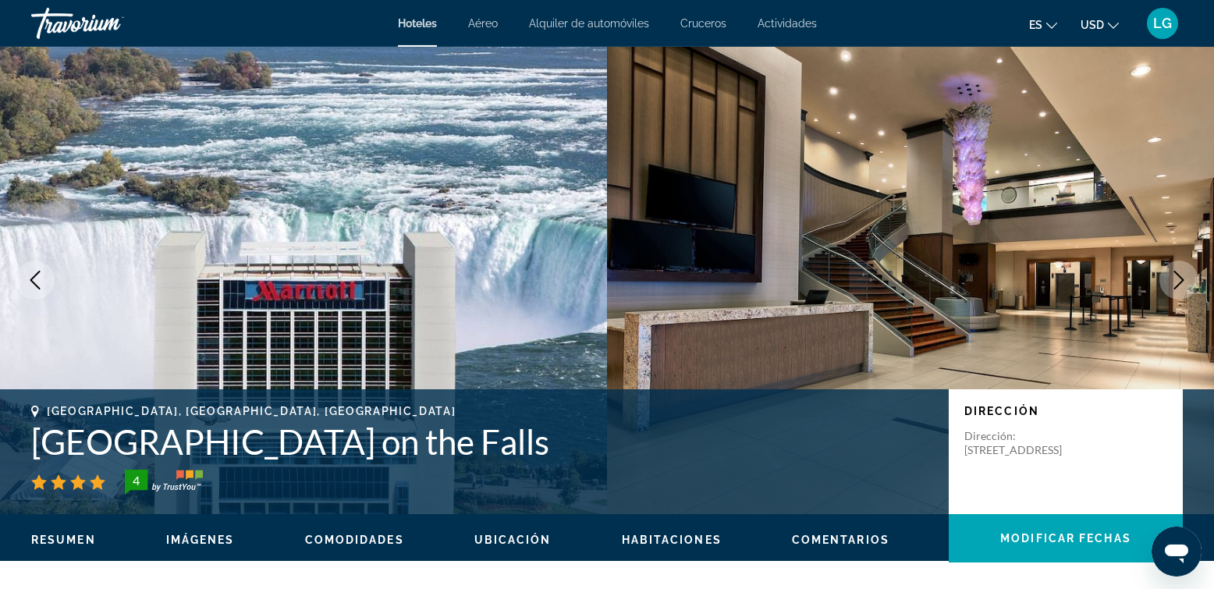
scroll to position [0, 0]
